Goal: Information Seeking & Learning: Check status

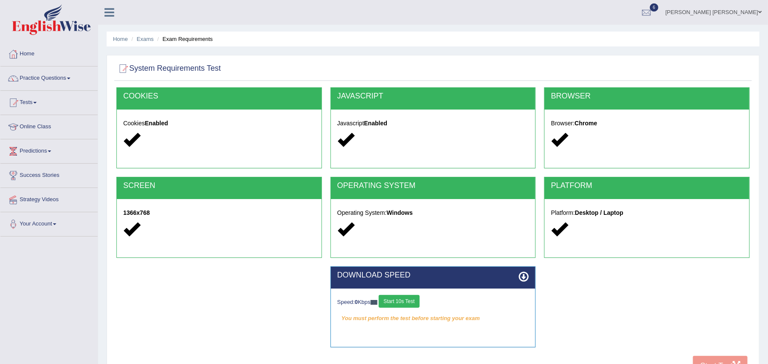
click at [402, 300] on div "DOWNLOAD SPEED Speed: 0 Kbps Start 10s Test You must perform the test before st…" at bounding box center [433, 306] width 206 height 81
click at [402, 301] on button "Start 10s Test" at bounding box center [399, 301] width 41 height 13
click at [411, 301] on button "Start 10s Test" at bounding box center [411, 301] width 41 height 13
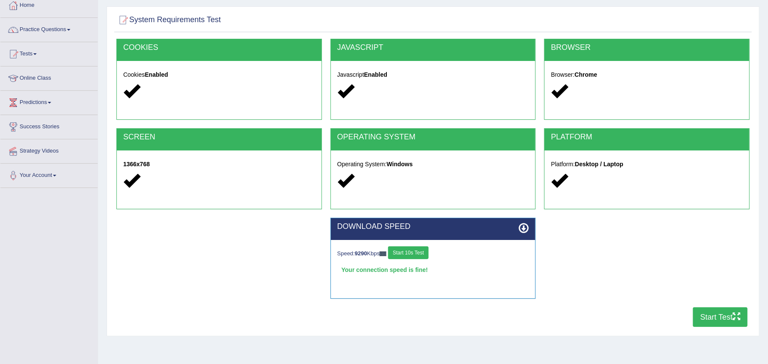
scroll to position [84, 0]
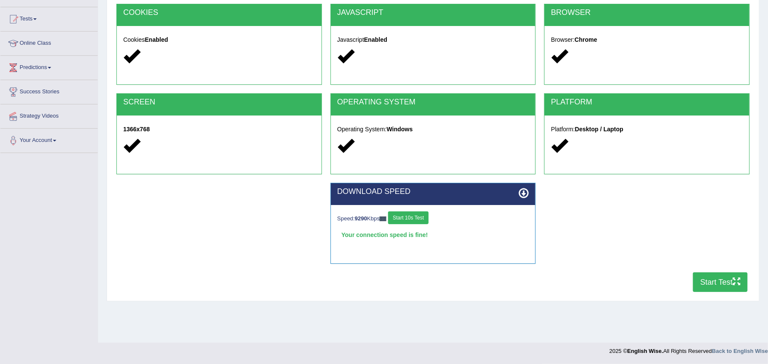
click at [711, 284] on button "Start Test" at bounding box center [720, 282] width 55 height 20
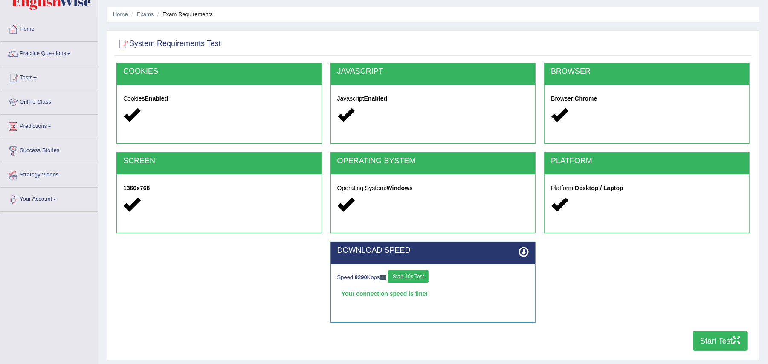
scroll to position [0, 0]
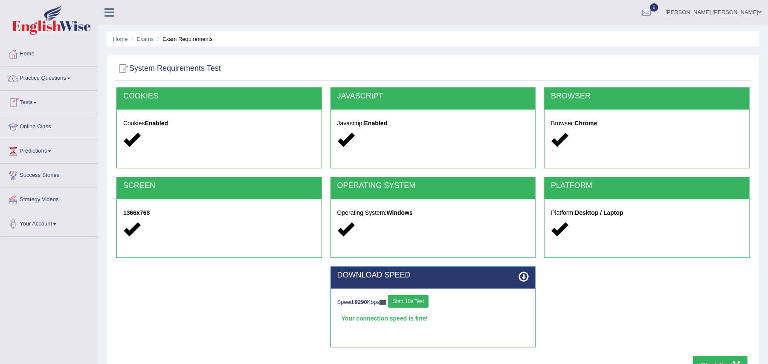
click at [35, 103] on link "Tests" at bounding box center [48, 101] width 97 height 21
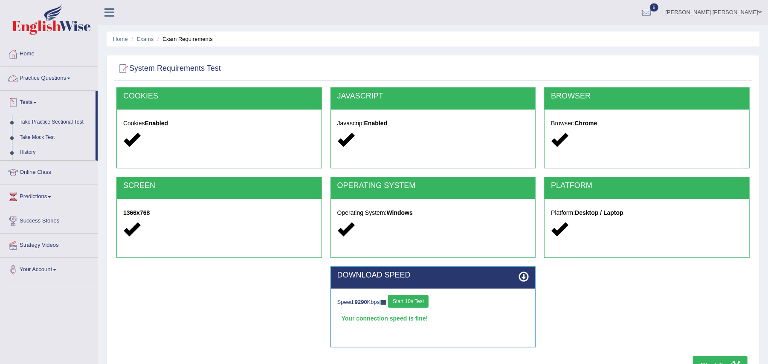
click at [67, 75] on link "Practice Questions" at bounding box center [48, 77] width 97 height 21
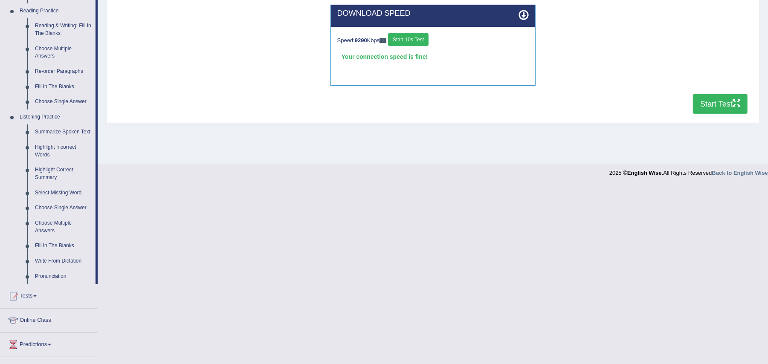
scroll to position [330, 0]
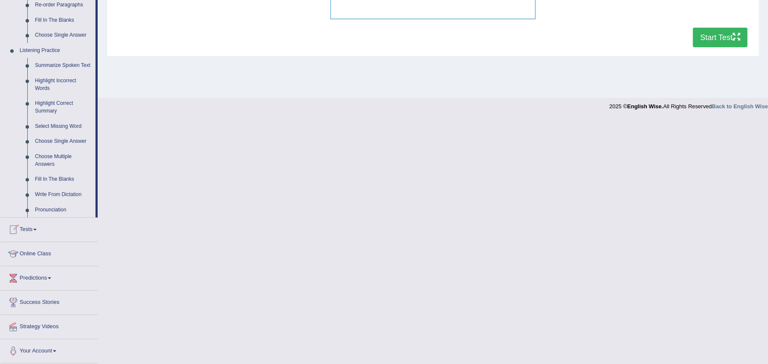
click at [37, 229] on span at bounding box center [34, 230] width 3 height 2
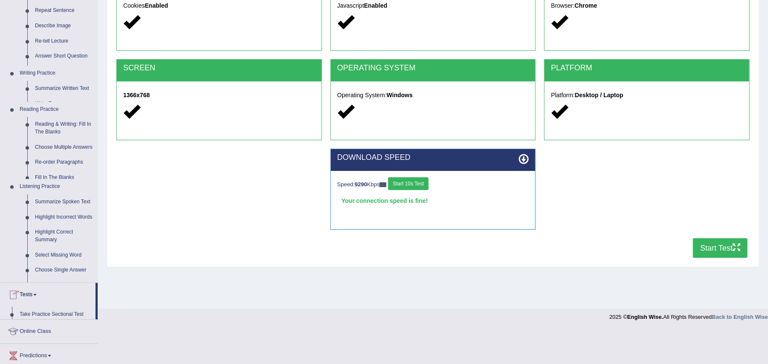
scroll to position [84, 0]
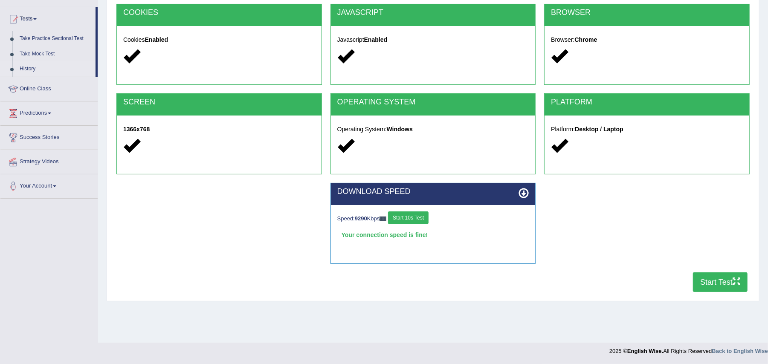
click at [26, 67] on link "History" at bounding box center [56, 68] width 80 height 15
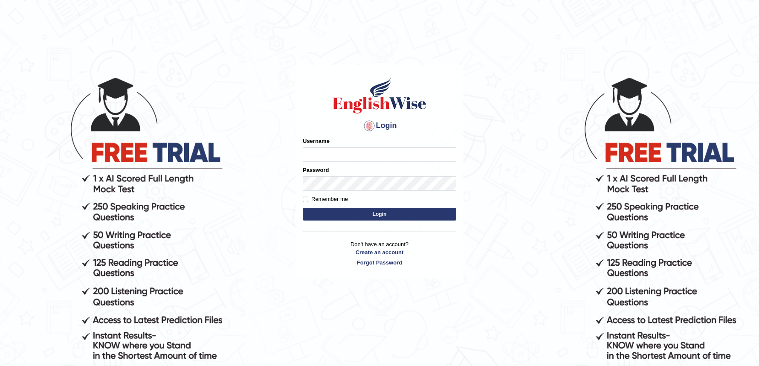
type input "Zehra123"
click at [440, 215] on button "Login" at bounding box center [379, 214] width 153 height 13
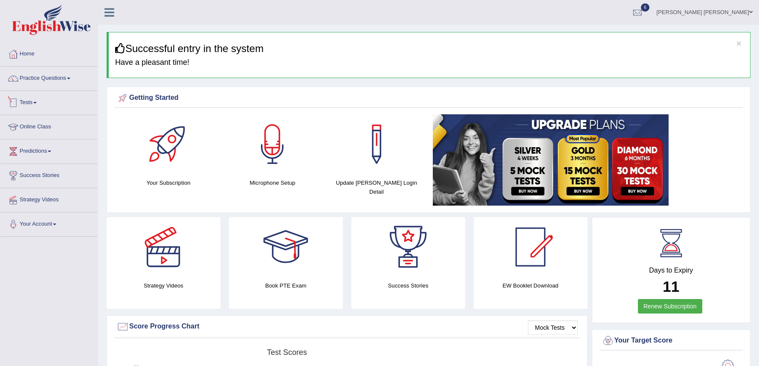
click at [28, 98] on link "Tests" at bounding box center [48, 101] width 97 height 21
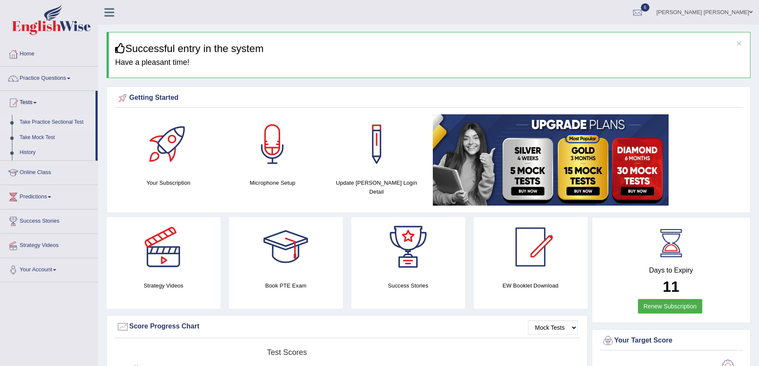
click at [28, 119] on link "Take Practice Sectional Test" at bounding box center [56, 122] width 80 height 15
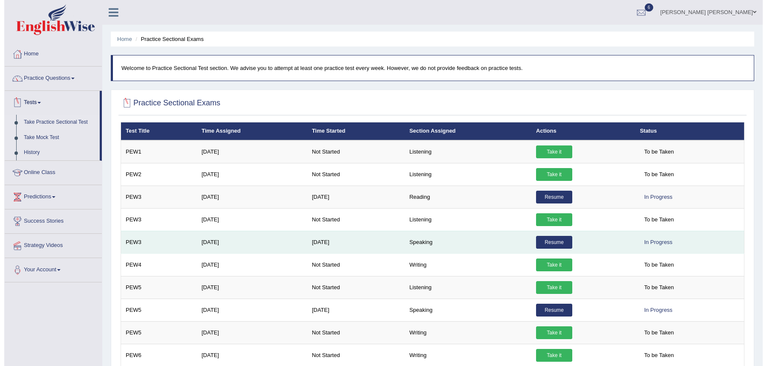
scroll to position [233, 0]
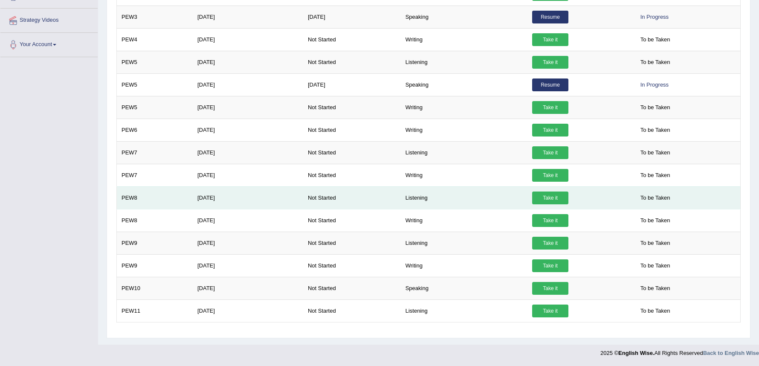
click at [553, 196] on link "Take it" at bounding box center [550, 197] width 36 height 13
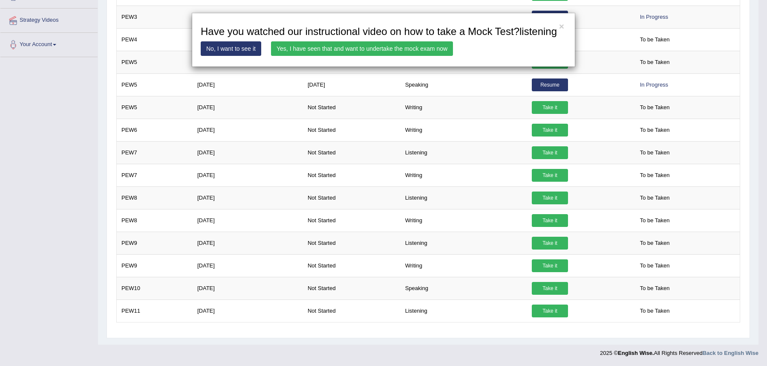
click at [392, 48] on link "Yes, I have seen that and want to undertake the mock exam now" at bounding box center [362, 48] width 182 height 14
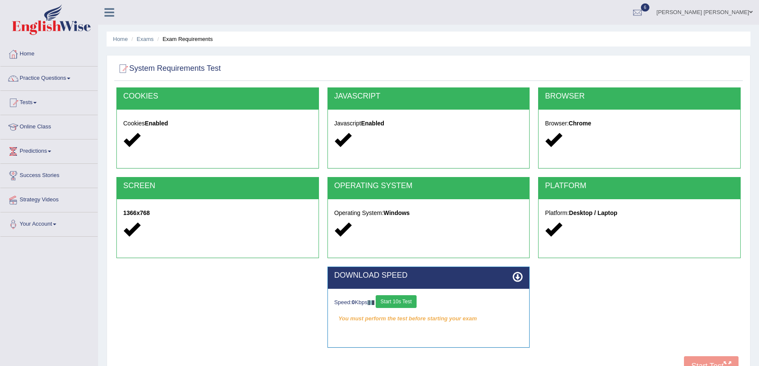
click at [396, 300] on button "Start 10s Test" at bounding box center [396, 301] width 41 height 13
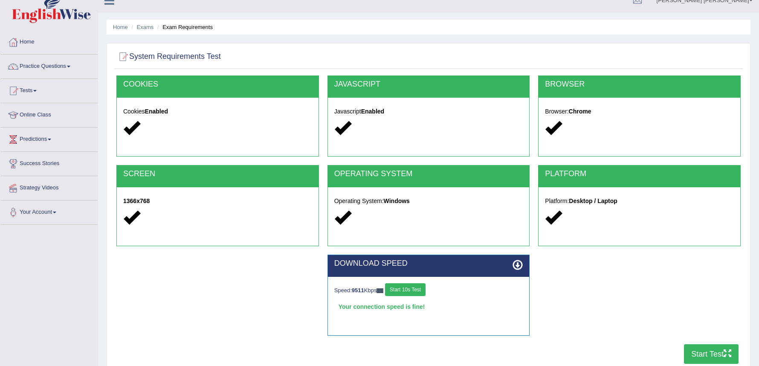
scroll to position [82, 0]
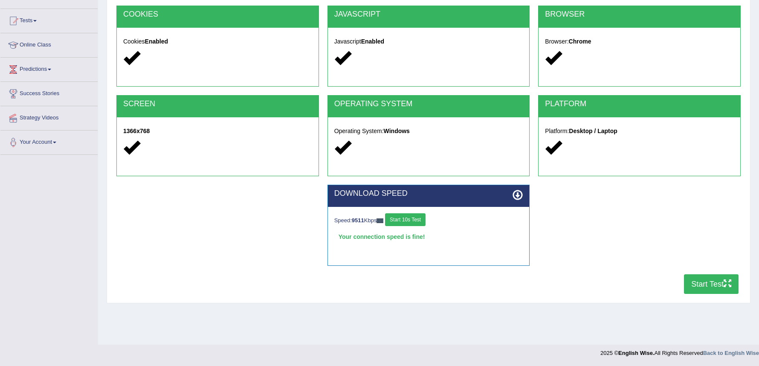
click at [707, 282] on button "Start Test" at bounding box center [711, 284] width 55 height 20
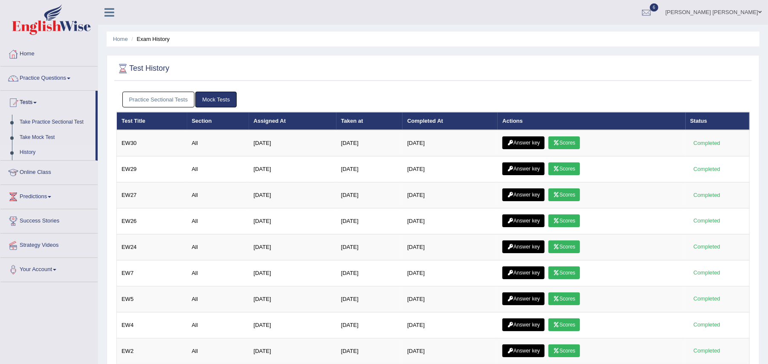
click at [171, 96] on link "Practice Sectional Tests" at bounding box center [158, 100] width 72 height 16
click at [183, 96] on link "Practice Sectional Tests" at bounding box center [158, 100] width 72 height 16
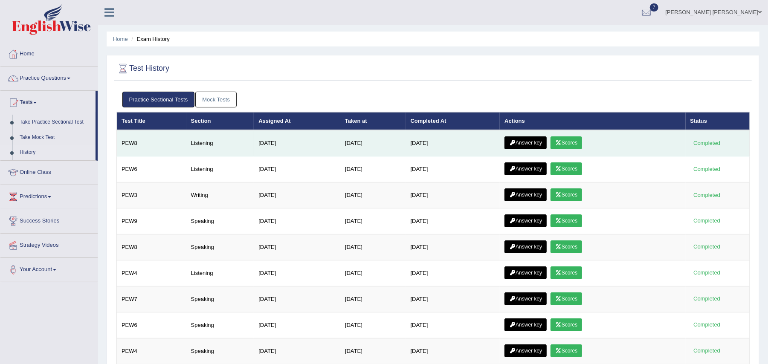
click at [568, 142] on link "Scores" at bounding box center [566, 142] width 32 height 13
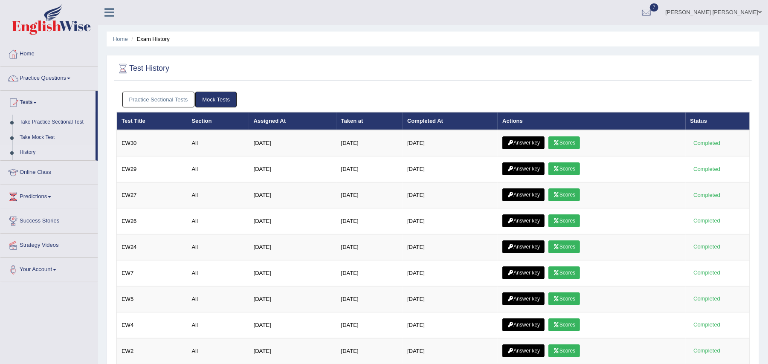
click at [168, 101] on link "Practice Sectional Tests" at bounding box center [158, 100] width 72 height 16
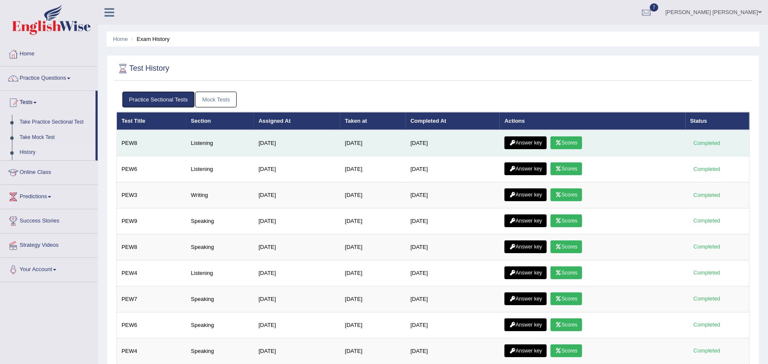
click at [518, 142] on link "Answer key" at bounding box center [525, 142] width 42 height 13
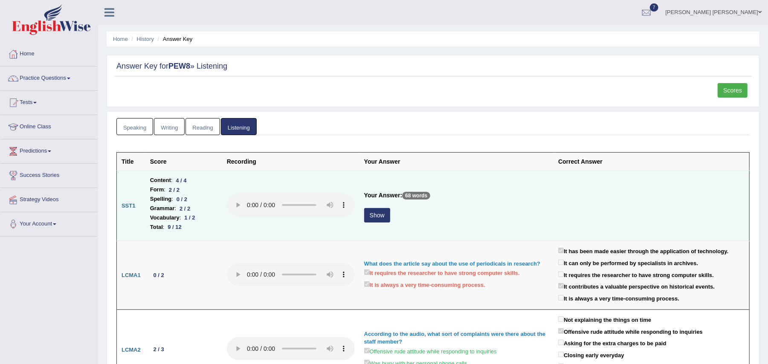
click at [377, 217] on button "Show" at bounding box center [377, 215] width 26 height 14
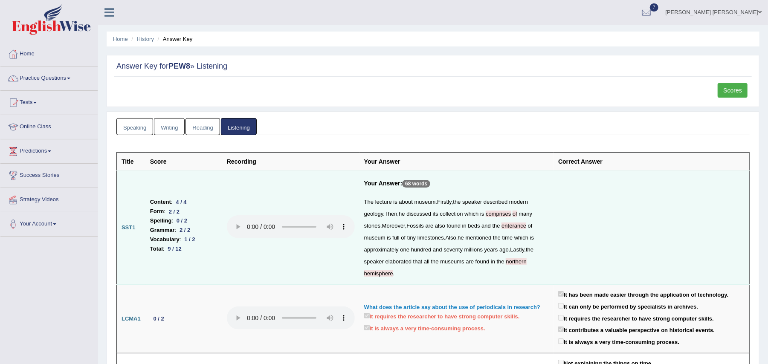
click at [176, 127] on link "Writing" at bounding box center [169, 126] width 31 height 17
